Goal: Transaction & Acquisition: Purchase product/service

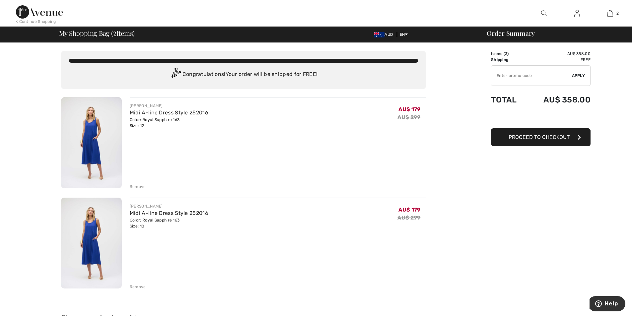
click at [536, 138] on span "Proceed to Checkout" at bounding box center [538, 137] width 61 height 6
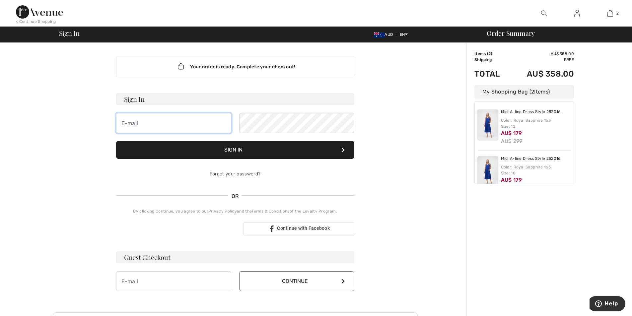
click at [182, 129] on input "email" at bounding box center [173, 123] width 115 height 20
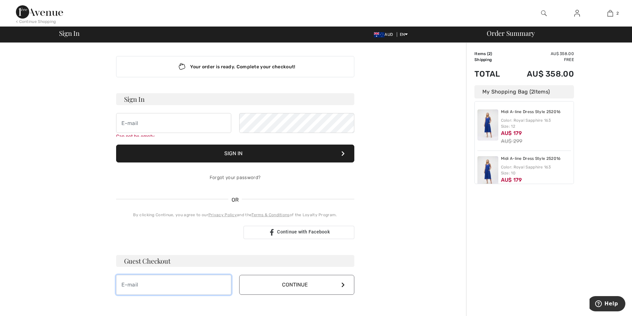
click at [162, 282] on input "email" at bounding box center [173, 285] width 115 height 20
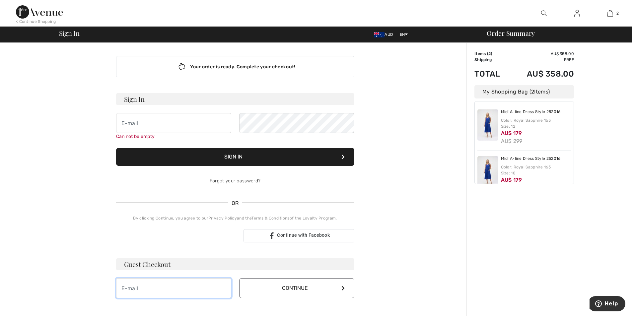
click at [161, 291] on input "email" at bounding box center [173, 288] width 115 height 20
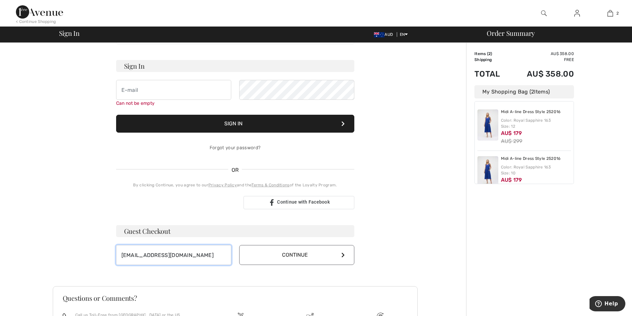
type input "[EMAIL_ADDRESS][DOMAIN_NAME]"
click at [250, 259] on button "Continue" at bounding box center [296, 255] width 115 height 20
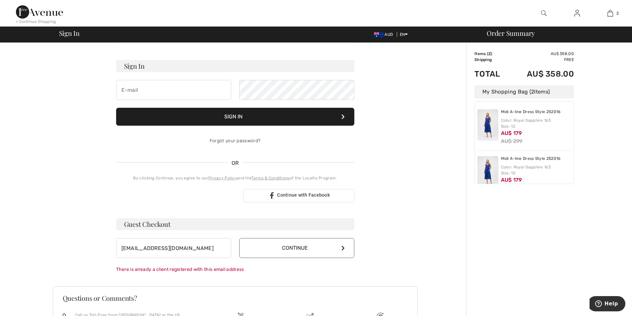
click at [302, 246] on button "Continue" at bounding box center [296, 248] width 115 height 20
click at [177, 92] on input "email" at bounding box center [173, 90] width 115 height 20
type input "[EMAIL_ADDRESS][DOMAIN_NAME]"
click at [260, 116] on button "Sign In" at bounding box center [235, 117] width 238 height 18
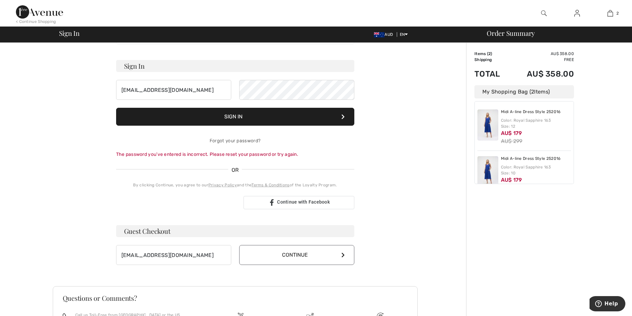
click at [243, 117] on button "Sign In" at bounding box center [235, 117] width 238 height 18
click at [235, 117] on button "Sign In" at bounding box center [235, 117] width 238 height 18
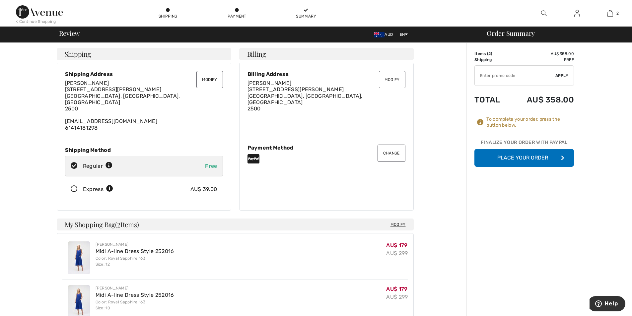
click at [514, 158] on button "Place Your Order" at bounding box center [524, 158] width 100 height 18
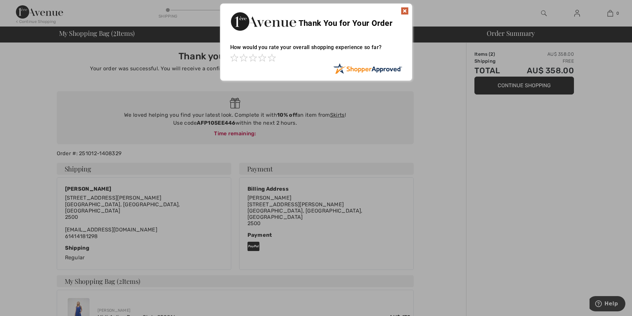
click at [407, 12] on img at bounding box center [405, 11] width 8 height 8
